Goal: Information Seeking & Learning: Learn about a topic

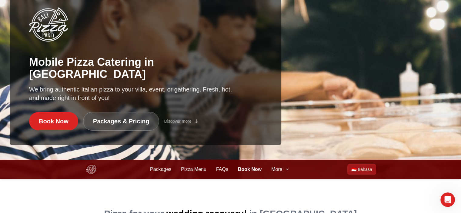
scroll to position [22, 0]
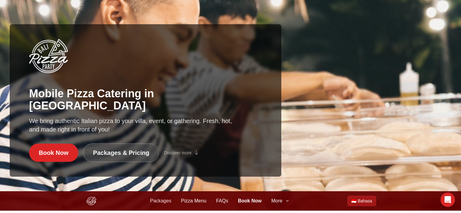
click at [164, 200] on link "Packages" at bounding box center [160, 200] width 21 height 7
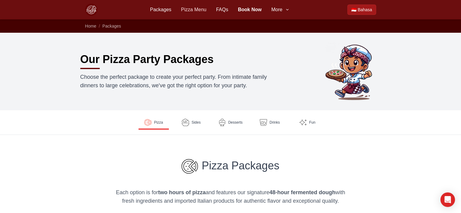
click at [197, 10] on link "Pizza Menu" at bounding box center [193, 9] width 25 height 7
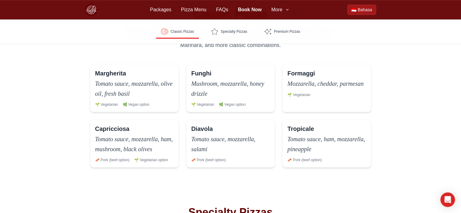
scroll to position [182, 0]
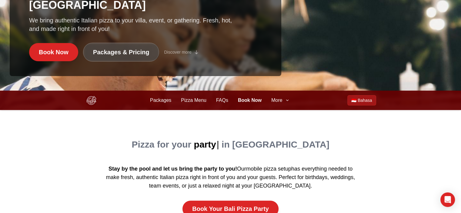
scroll to position [143, 0]
